Goal: Task Accomplishment & Management: Manage account settings

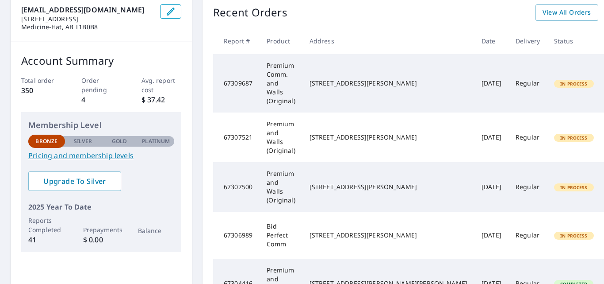
scroll to position [88, 0]
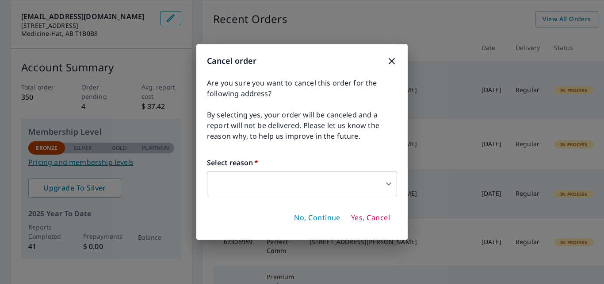
click at [300, 180] on body "SP SP Dashboard Order History Order SP Dashboard [EMAIL_ADDRESS][DOMAIN_NAME] […" at bounding box center [302, 142] width 604 height 284
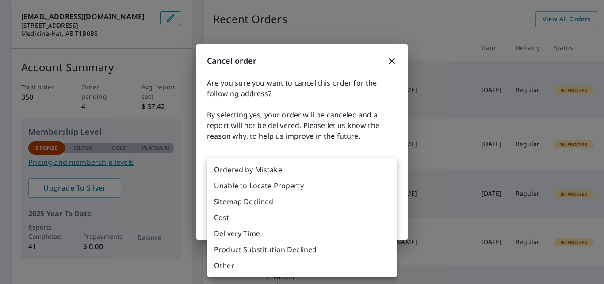
click at [270, 172] on li "Ordered by Mistake" at bounding box center [302, 170] width 190 height 16
type input "30"
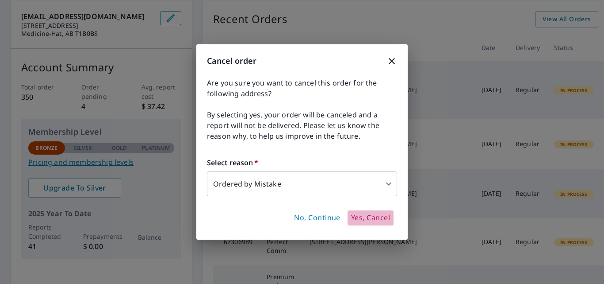
click at [360, 217] on span "Yes, Cancel" at bounding box center [370, 218] width 39 height 10
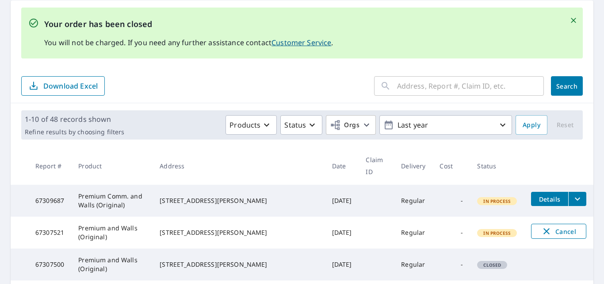
scroll to position [133, 0]
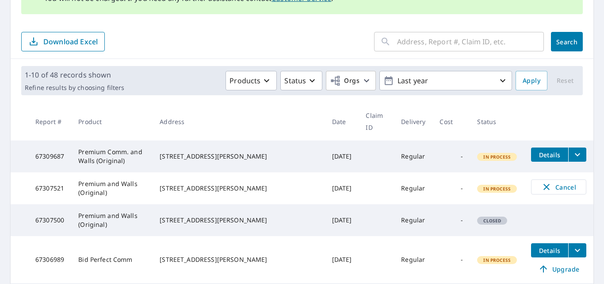
click at [574, 149] on icon "filesDropdownBtn-67309687" at bounding box center [578, 154] width 11 height 11
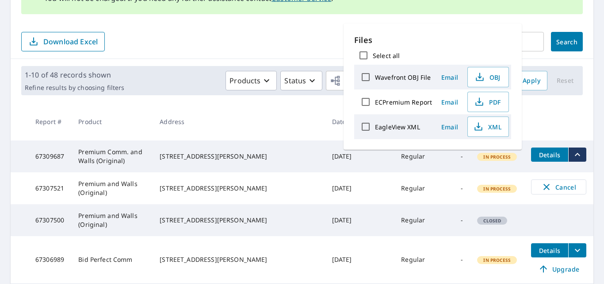
click at [579, 115] on th at bounding box center [558, 121] width 69 height 38
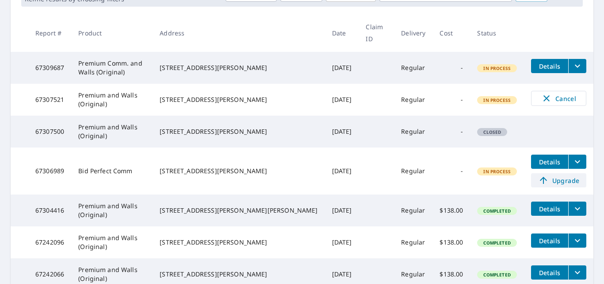
scroll to position [177, 0]
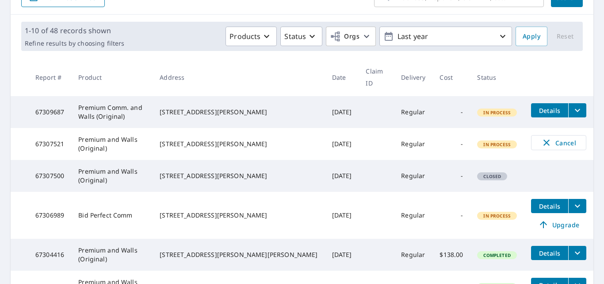
click at [575, 204] on icon "filesDropdownBtn-67306989" at bounding box center [577, 205] width 5 height 3
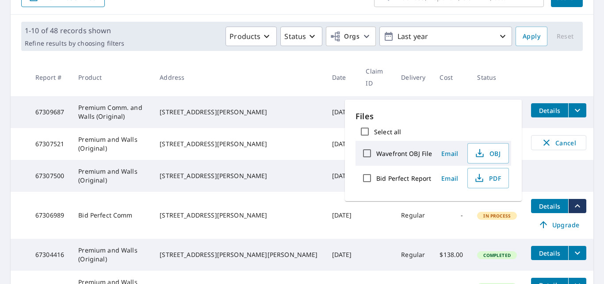
click at [588, 202] on main "Your order has been closed You will not be charged. If you need any further ass…" at bounding box center [302, 188] width 604 height 567
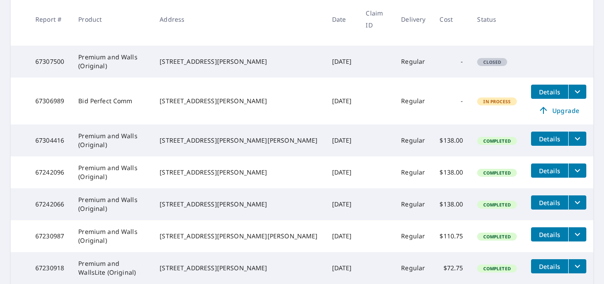
scroll to position [155, 0]
